Goal: Task Accomplishment & Management: Use online tool/utility

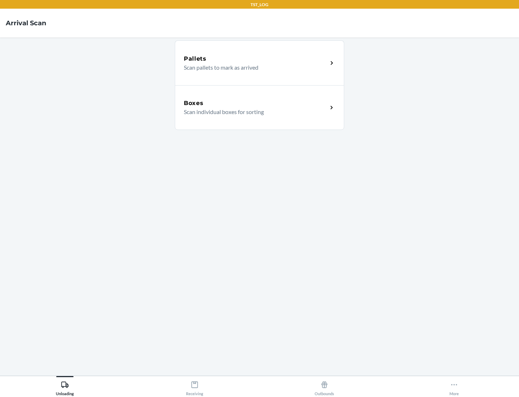
click at [256, 103] on div "Boxes" at bounding box center [256, 103] width 144 height 9
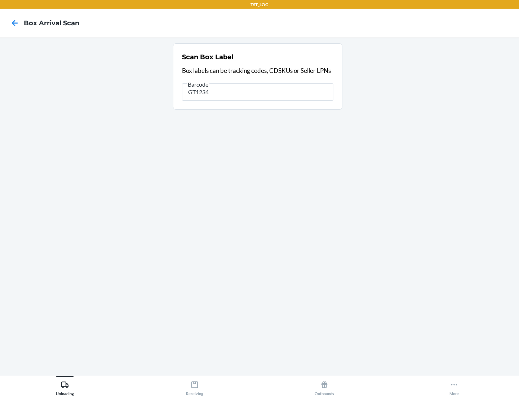
type input "GT1234"
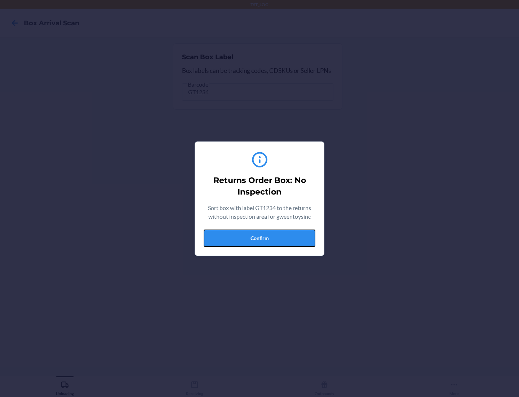
click at [260, 238] on button "Confirm" at bounding box center [260, 237] width 112 height 17
